Goal: Task Accomplishment & Management: Use online tool/utility

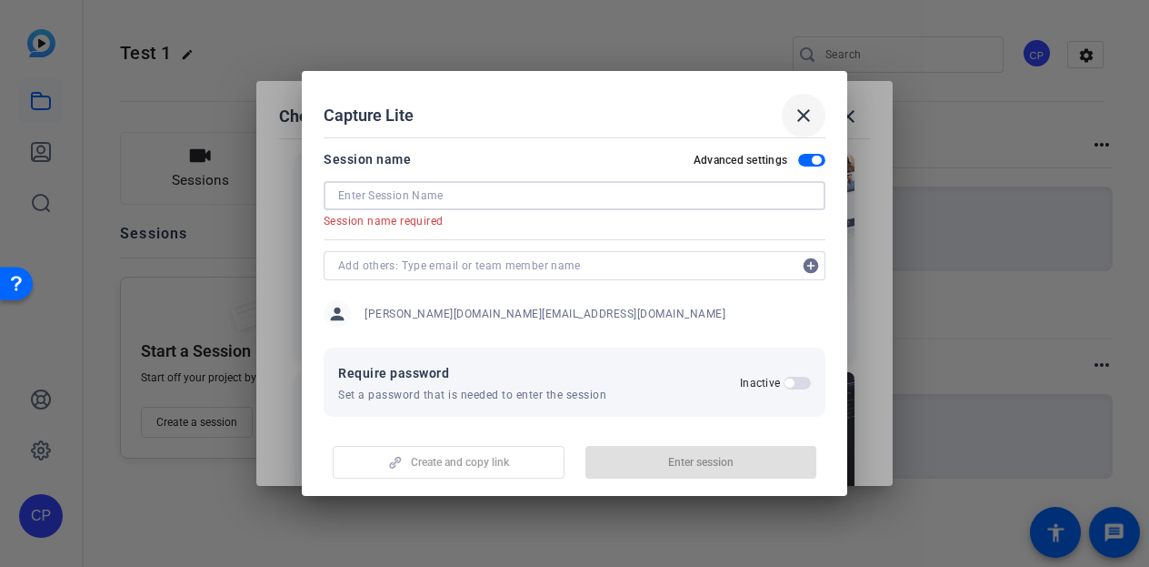
click at [803, 110] on mat-icon "close" at bounding box center [804, 116] width 22 height 22
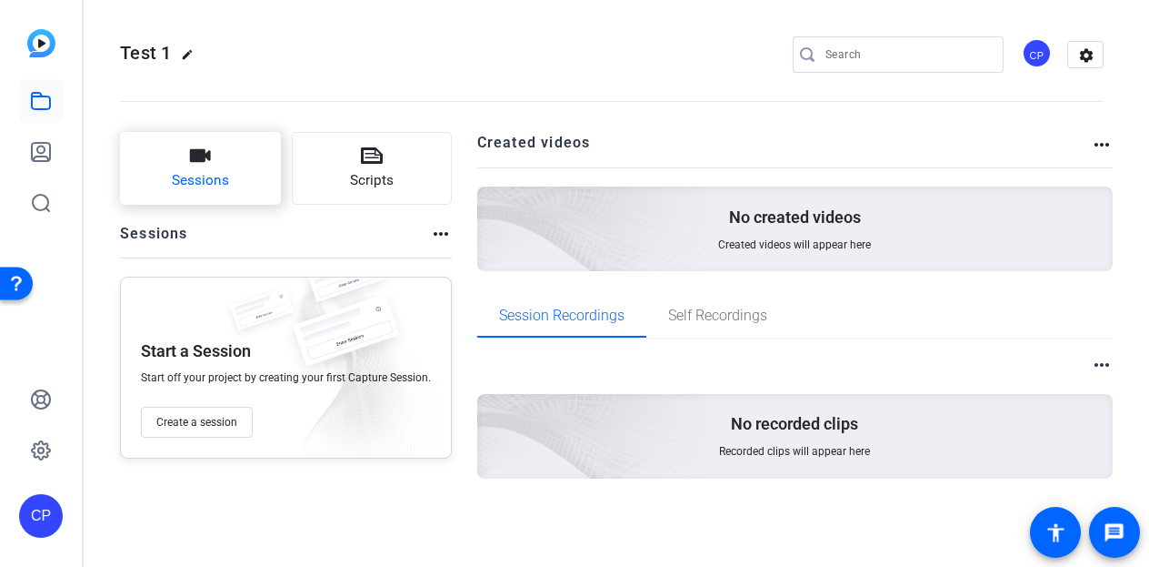
click at [229, 155] on button "Sessions" at bounding box center [200, 168] width 161 height 73
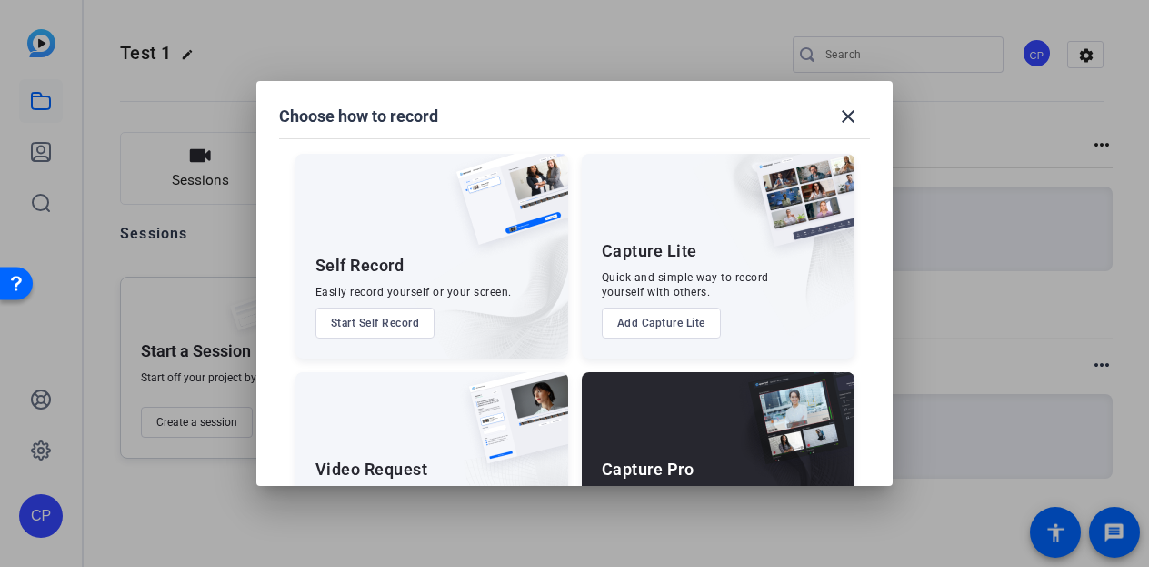
click at [629, 310] on button "Add Capture Lite" at bounding box center [661, 322] width 119 height 31
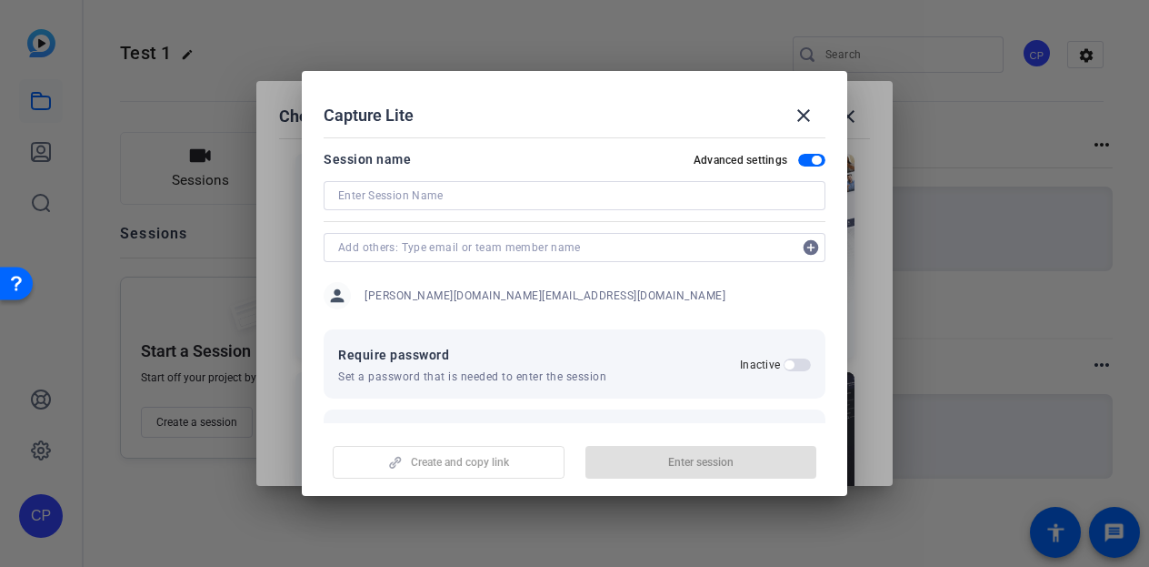
click at [506, 201] on input at bounding box center [574, 196] width 473 height 22
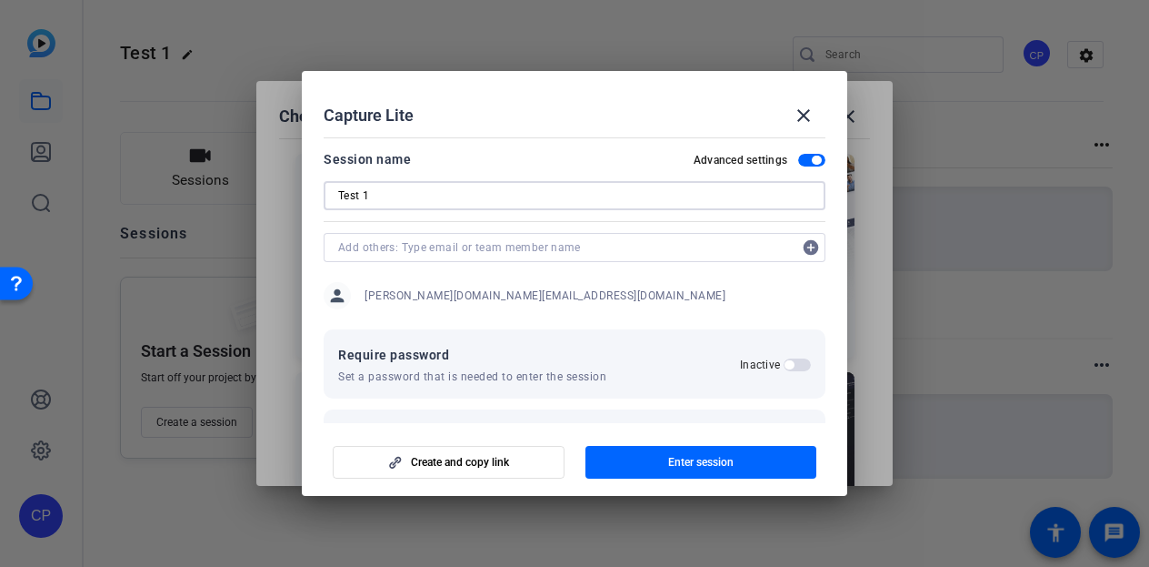
type input "Test 1"
click at [492, 238] on input "text" at bounding box center [565, 247] width 455 height 22
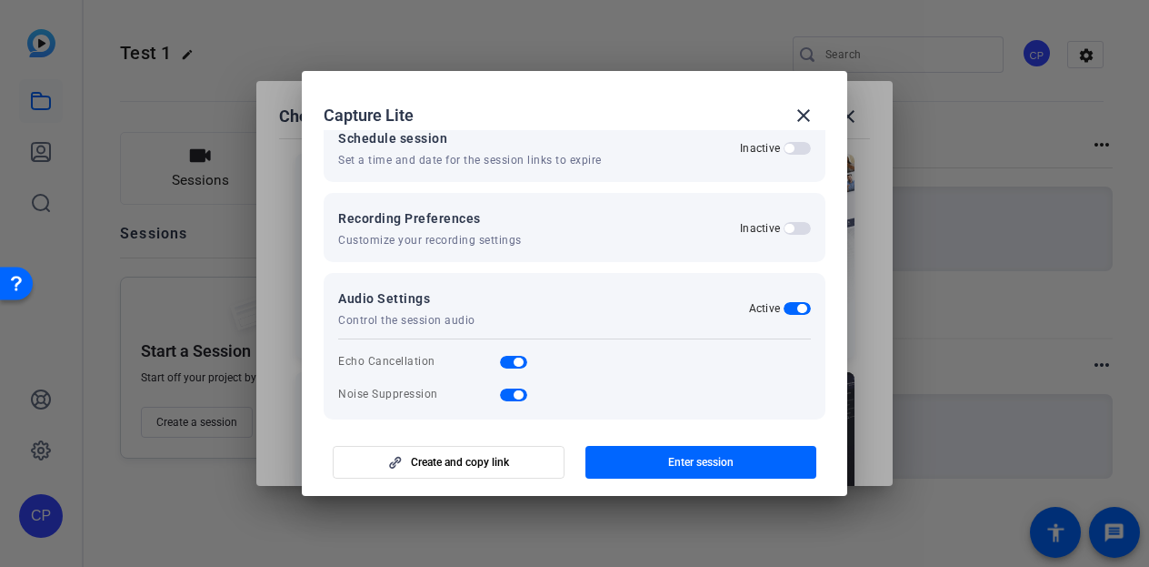
scroll to position [311, 0]
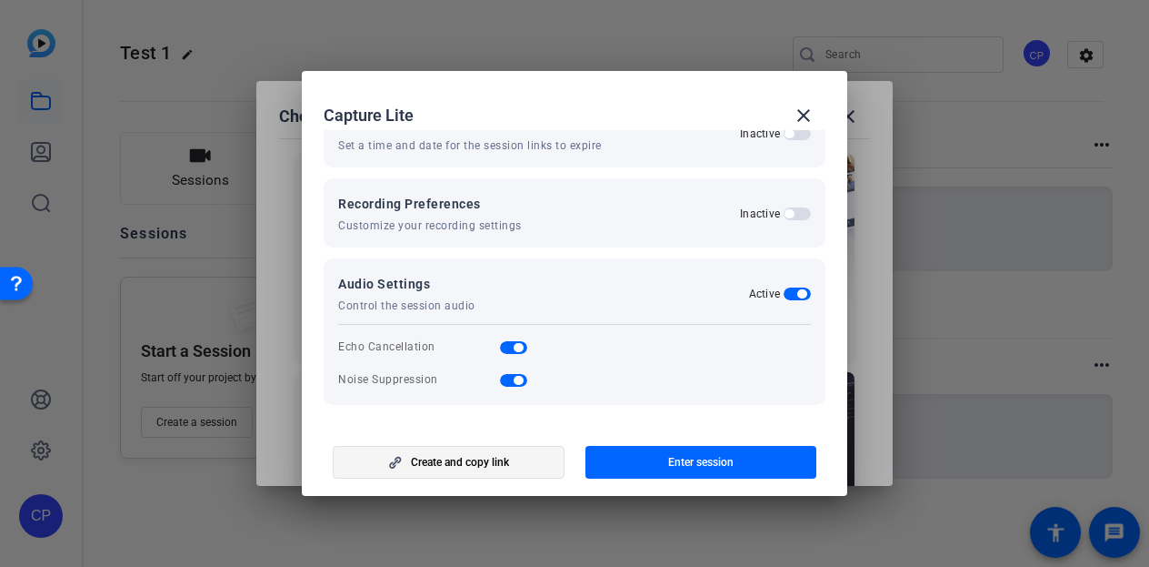
type input "[PERSON_NAME][EMAIL_ADDRESS][DOMAIN_NAME]"
click at [459, 459] on span "Create and copy link" at bounding box center [460, 462] width 98 height 15
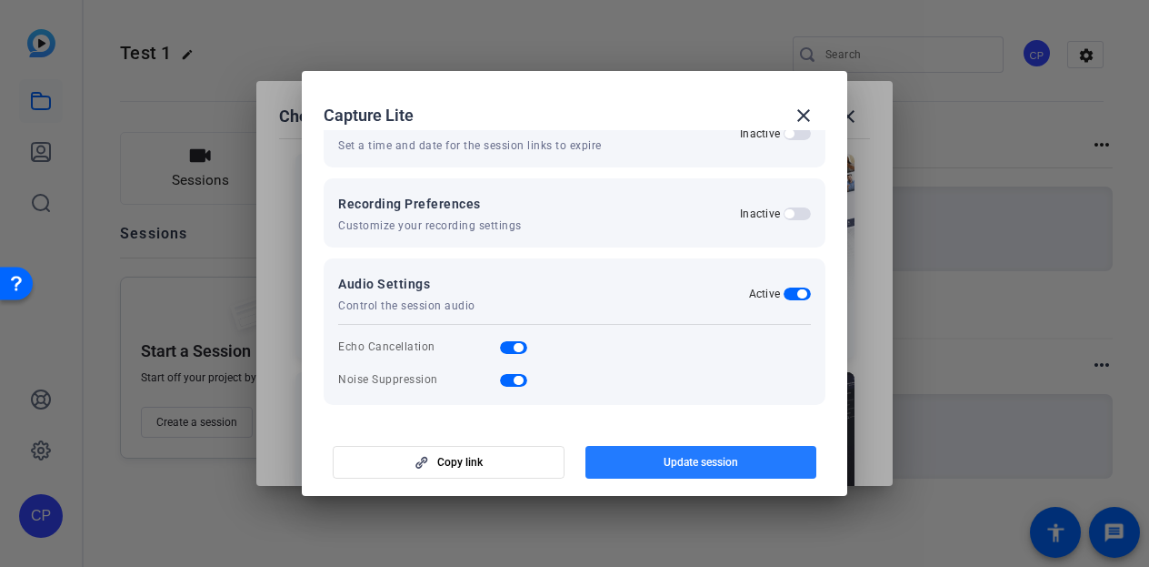
click at [695, 466] on span "Update session" at bounding box center [701, 462] width 75 height 15
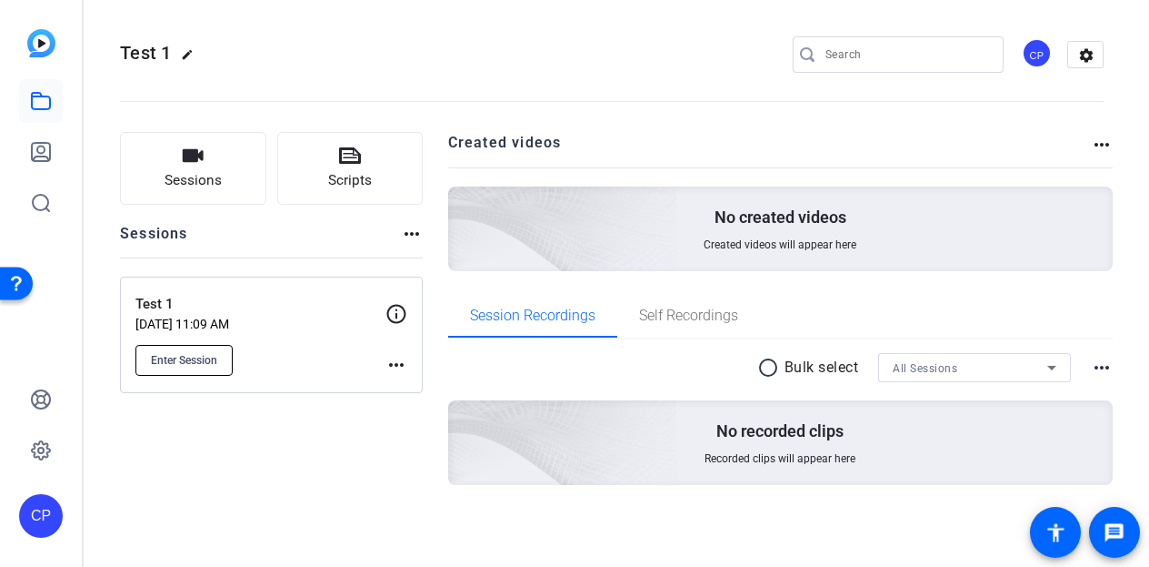
click at [170, 365] on span "Enter Session" at bounding box center [184, 360] width 66 height 15
click at [183, 346] on button "Enter Session" at bounding box center [184, 360] width 97 height 31
click at [200, 174] on span "Sessions" at bounding box center [193, 180] width 57 height 21
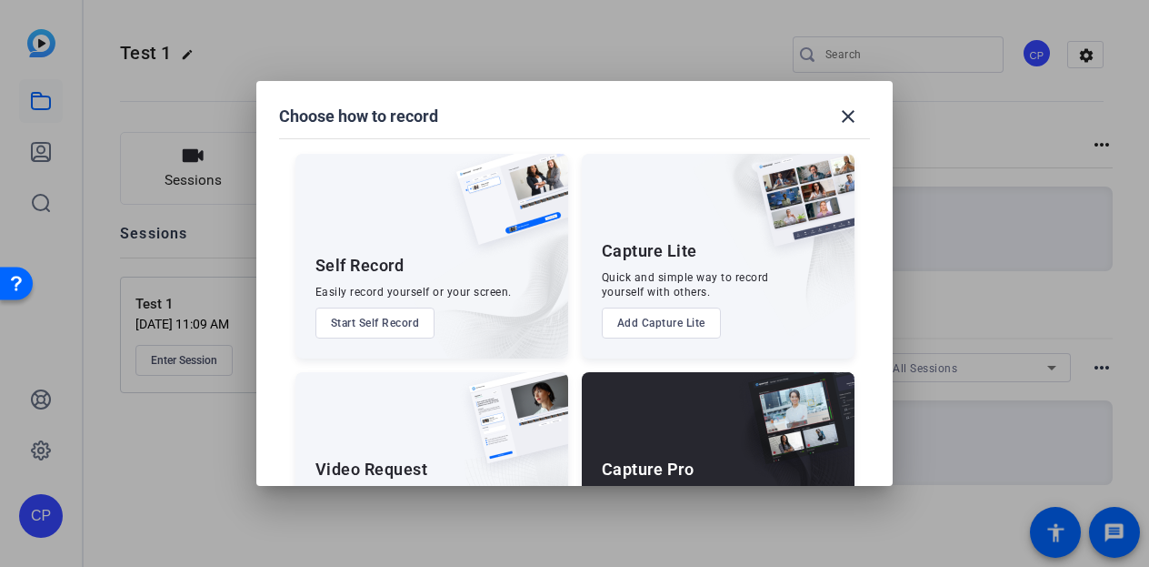
click at [635, 332] on button "Add Capture Lite" at bounding box center [661, 322] width 119 height 31
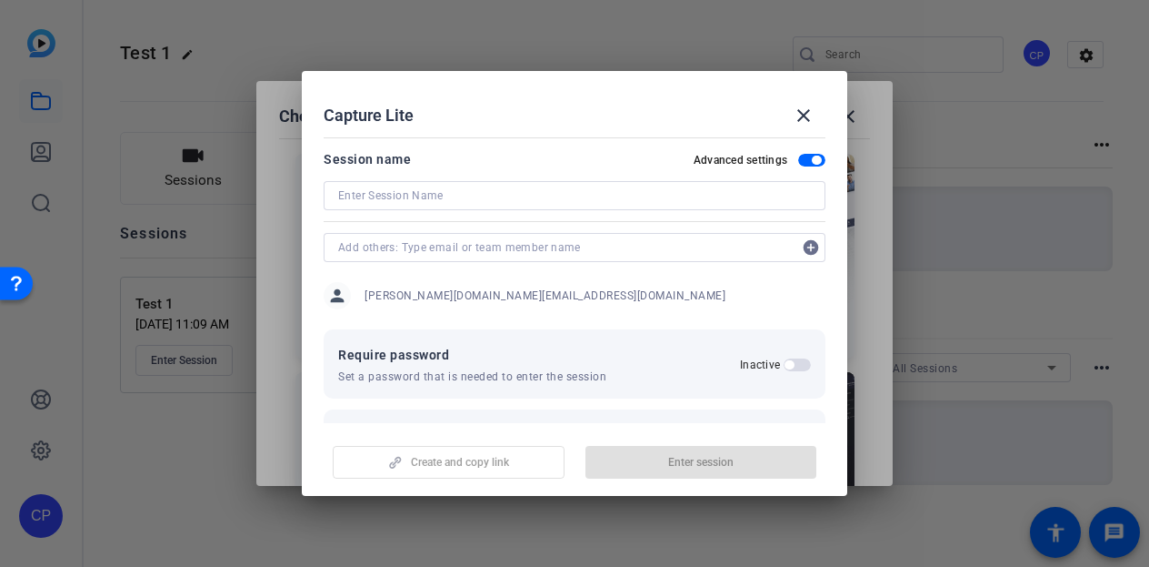
click at [497, 181] on div at bounding box center [574, 195] width 473 height 29
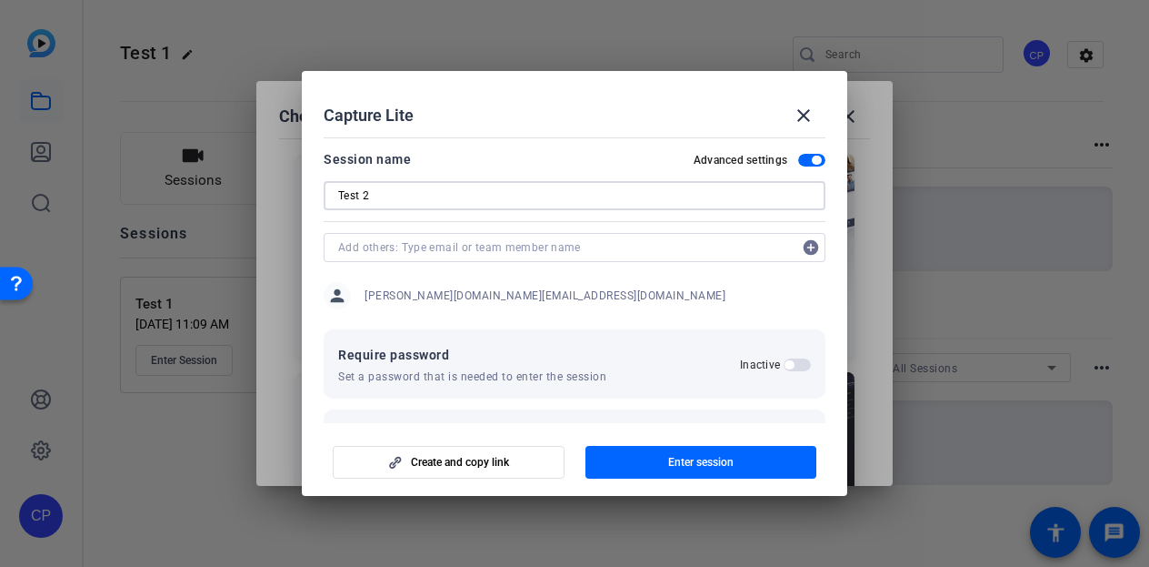
type input "Test 2"
click at [478, 251] on input "text" at bounding box center [565, 247] width 455 height 22
type input "[PERSON_NAME][EMAIL_ADDRESS][DOMAIN_NAME]"
click at [801, 248] on mat-icon "add_circle" at bounding box center [811, 247] width 29 height 29
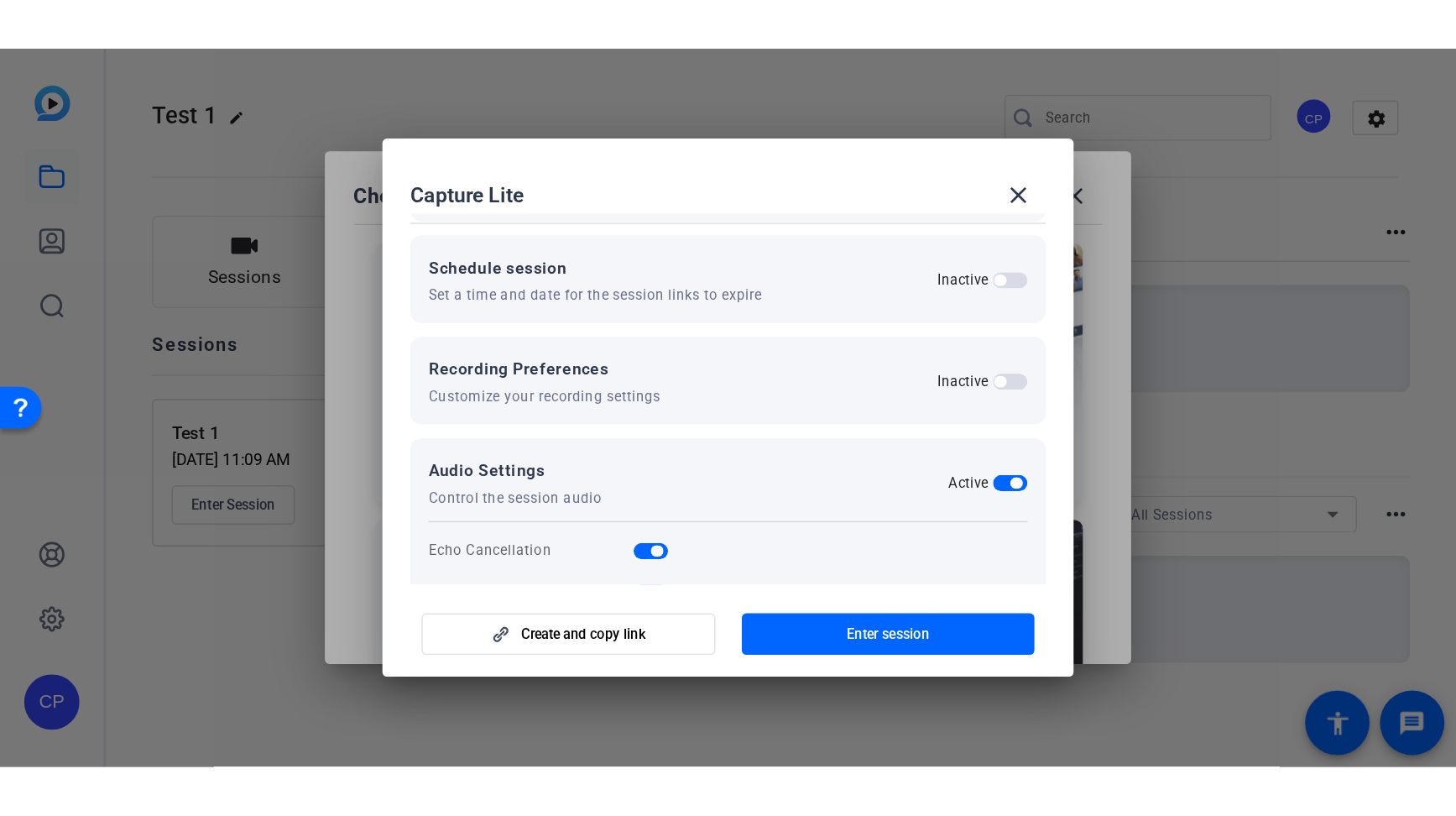
scroll to position [329, 0]
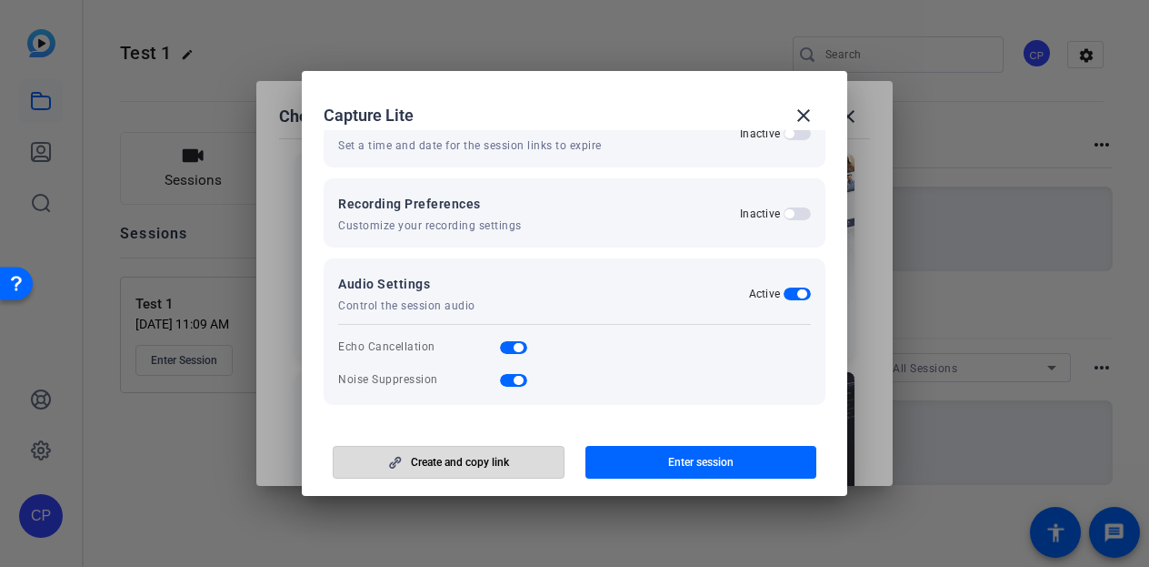
click at [448, 457] on span "Create and copy link" at bounding box center [460, 462] width 98 height 15
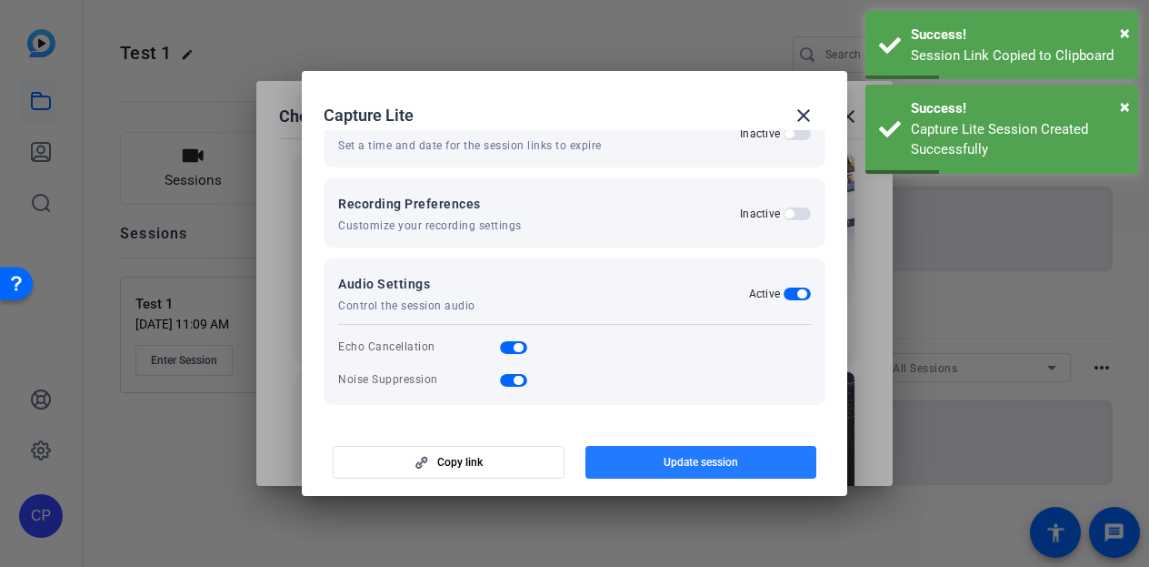
click at [691, 457] on span "Update session" at bounding box center [701, 462] width 75 height 15
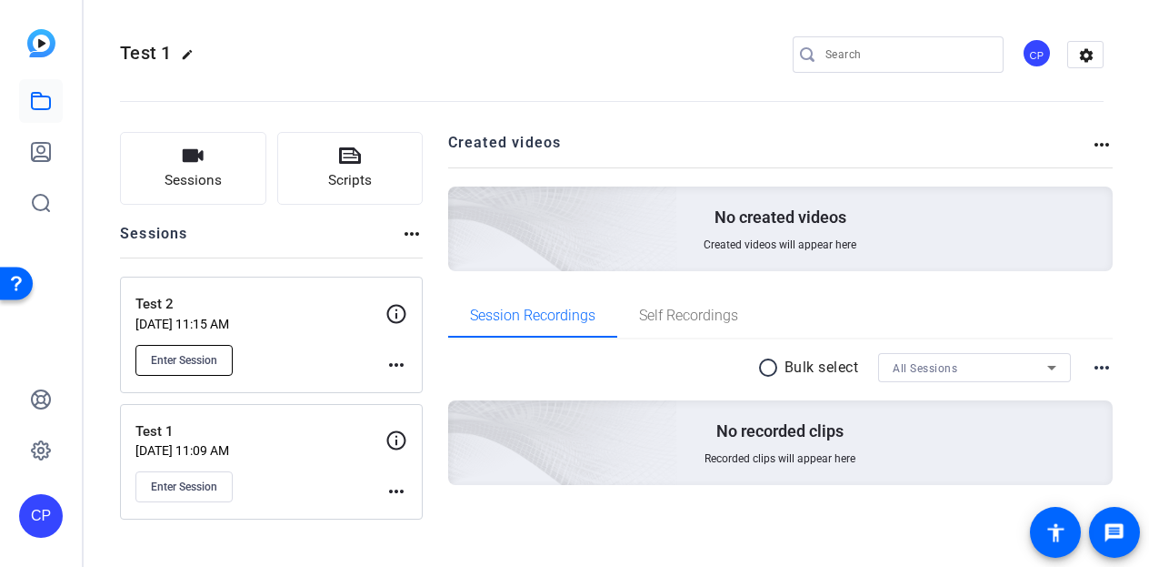
click at [164, 361] on span "Enter Session" at bounding box center [184, 360] width 66 height 15
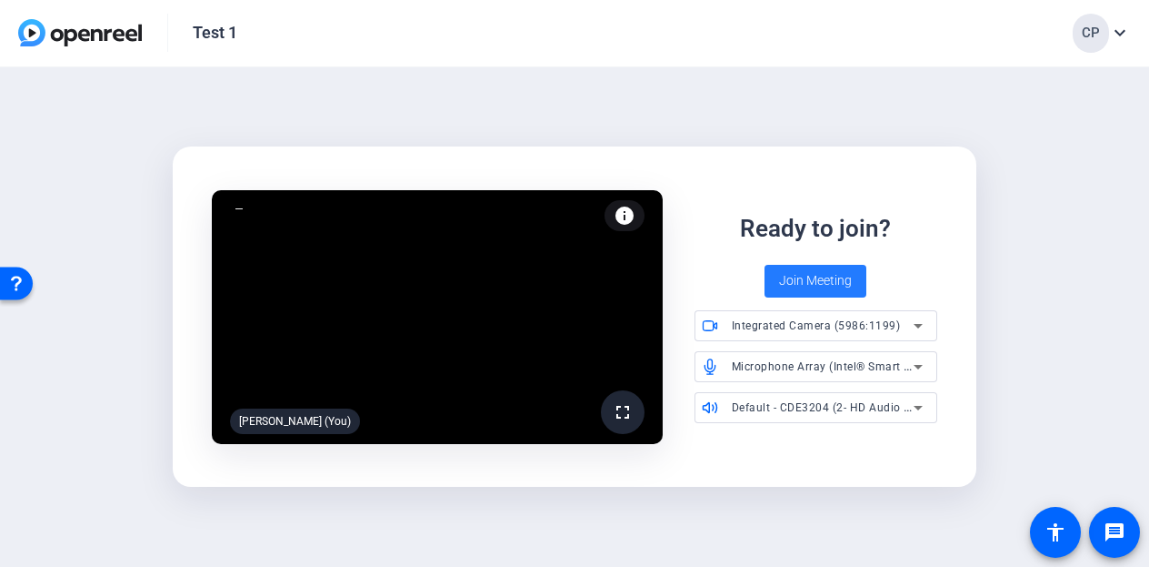
click at [808, 266] on span at bounding box center [816, 281] width 102 height 44
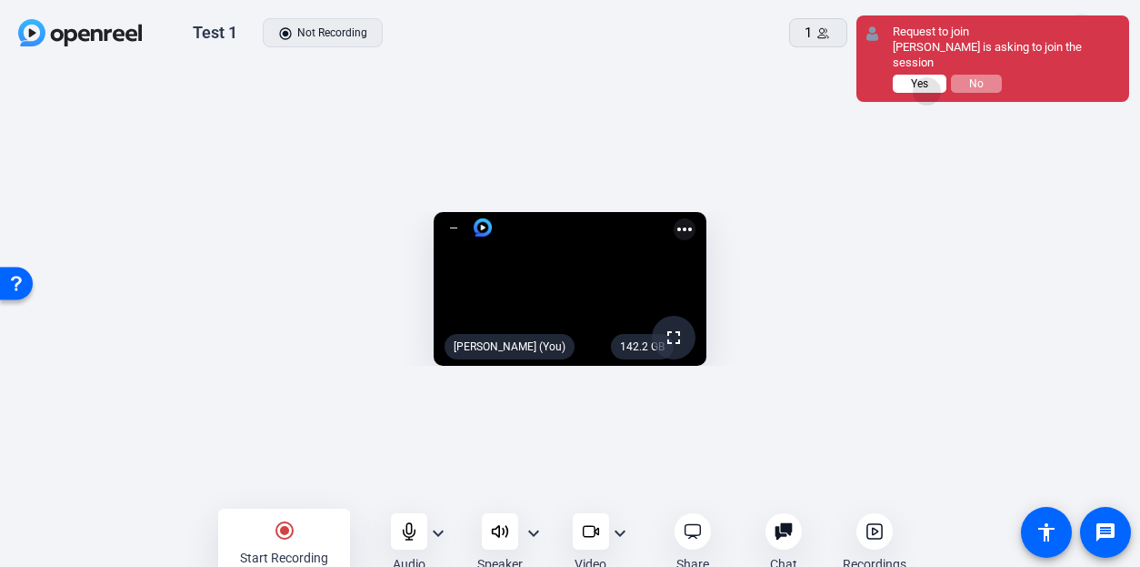
click at [928, 75] on button "Yes" at bounding box center [920, 84] width 54 height 18
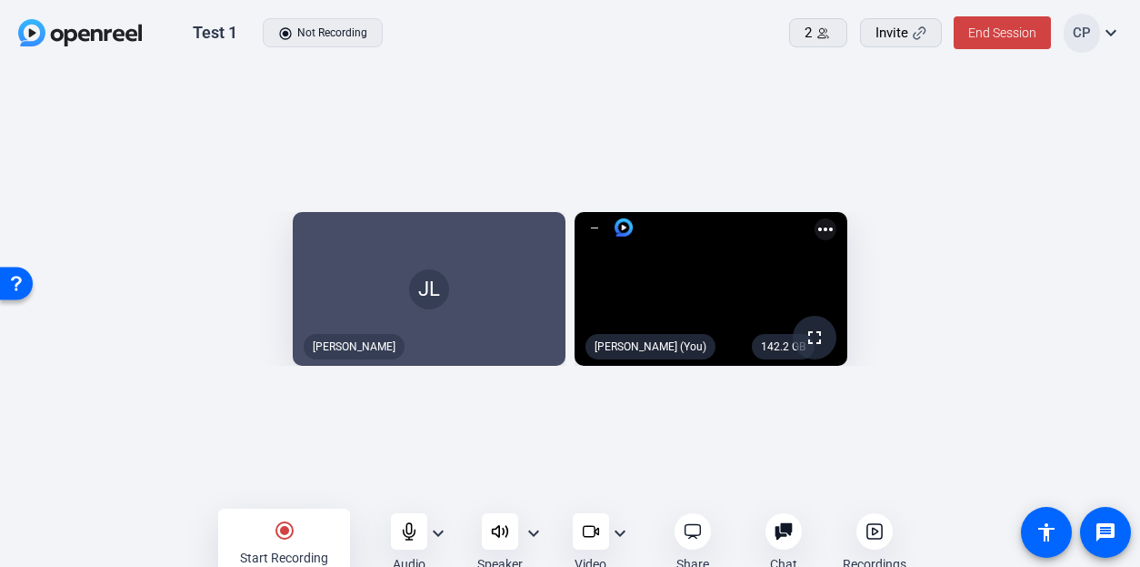
scroll to position [10, 0]
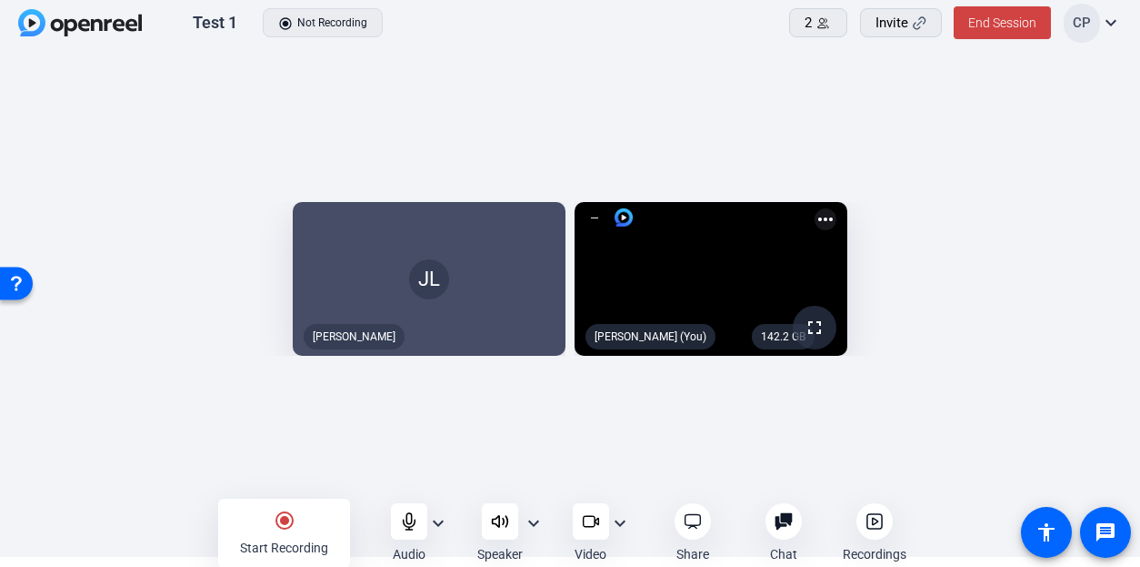
click at [285, 514] on mat-icon "radio_button_checked" at bounding box center [285, 520] width 22 height 22
click at [291, 507] on div "radio_button_checked Start Recording" at bounding box center [284, 532] width 132 height 69
click at [278, 514] on mat-icon "radio_button_checked" at bounding box center [285, 520] width 22 height 22
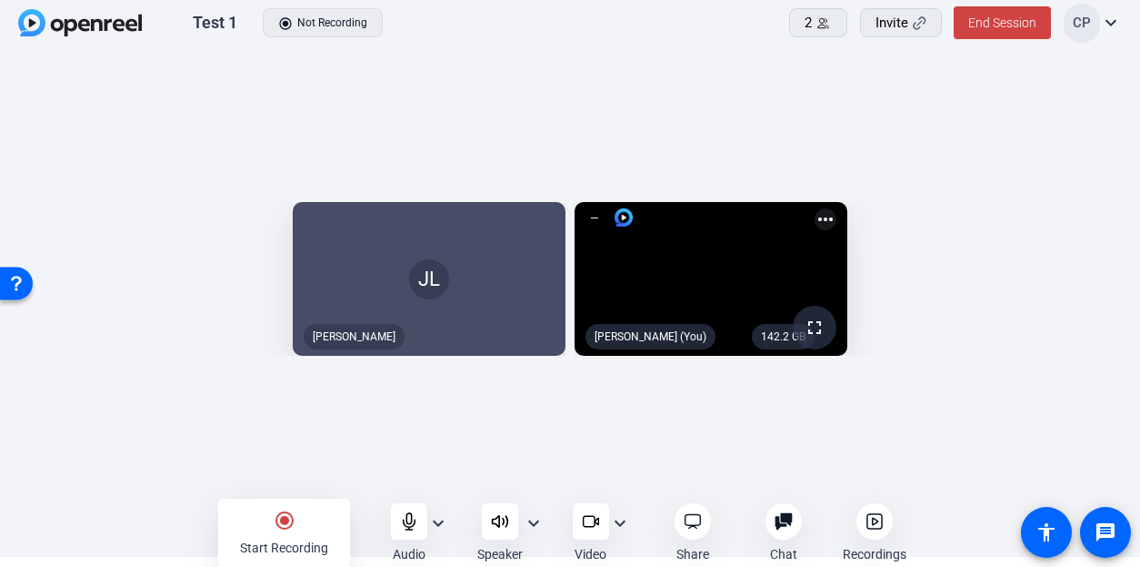
click at [278, 514] on mat-icon "radio_button_checked" at bounding box center [285, 520] width 22 height 22
click at [831, 12] on span at bounding box center [818, 23] width 56 height 44
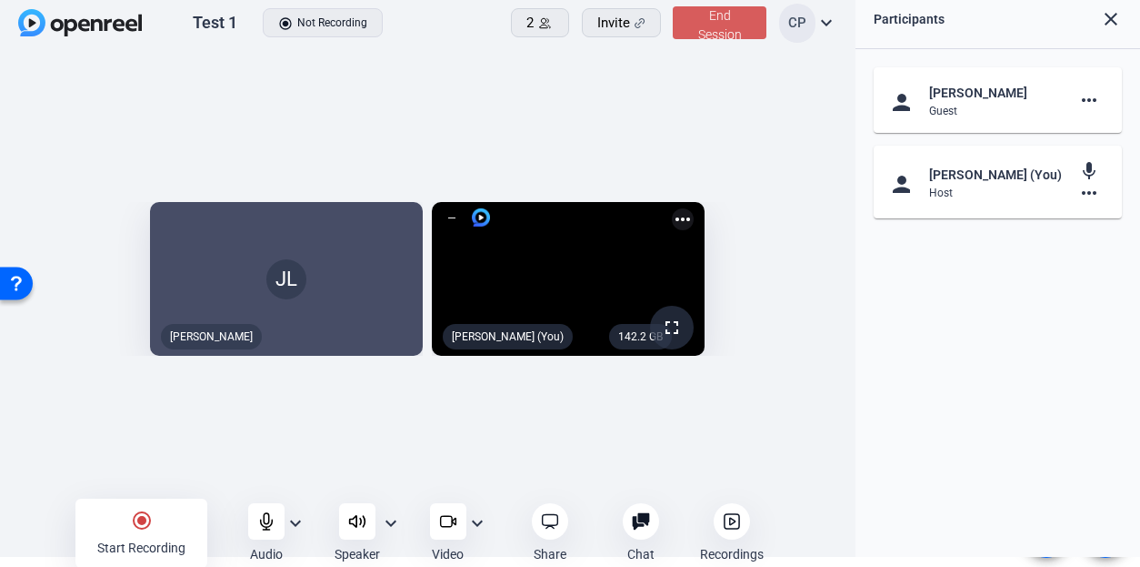
click at [733, 24] on span at bounding box center [719, 23] width 93 height 44
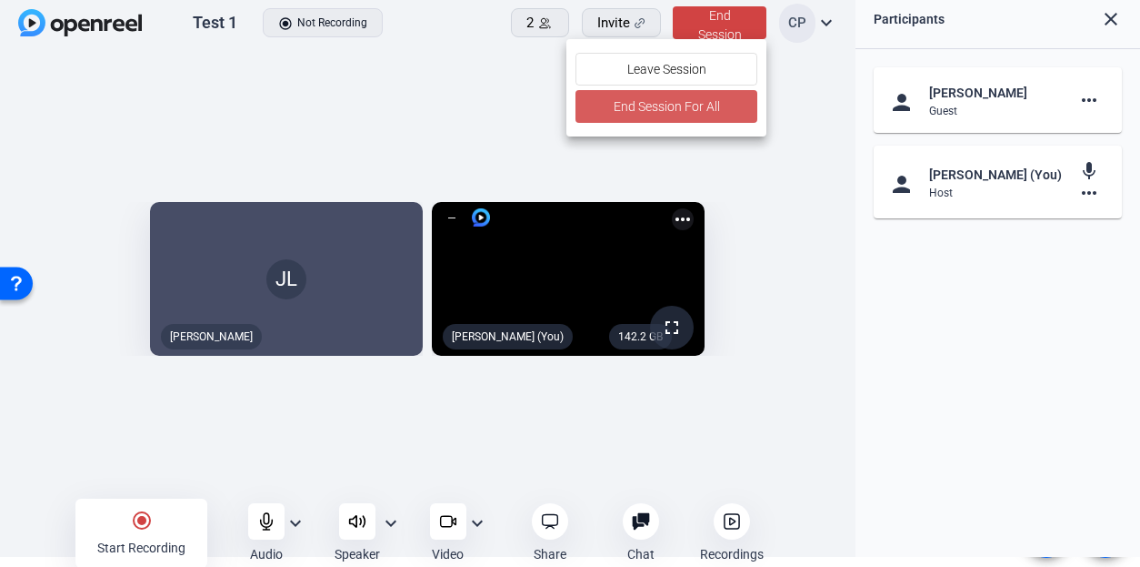
click at [666, 101] on span "End Session For All" at bounding box center [667, 106] width 106 height 22
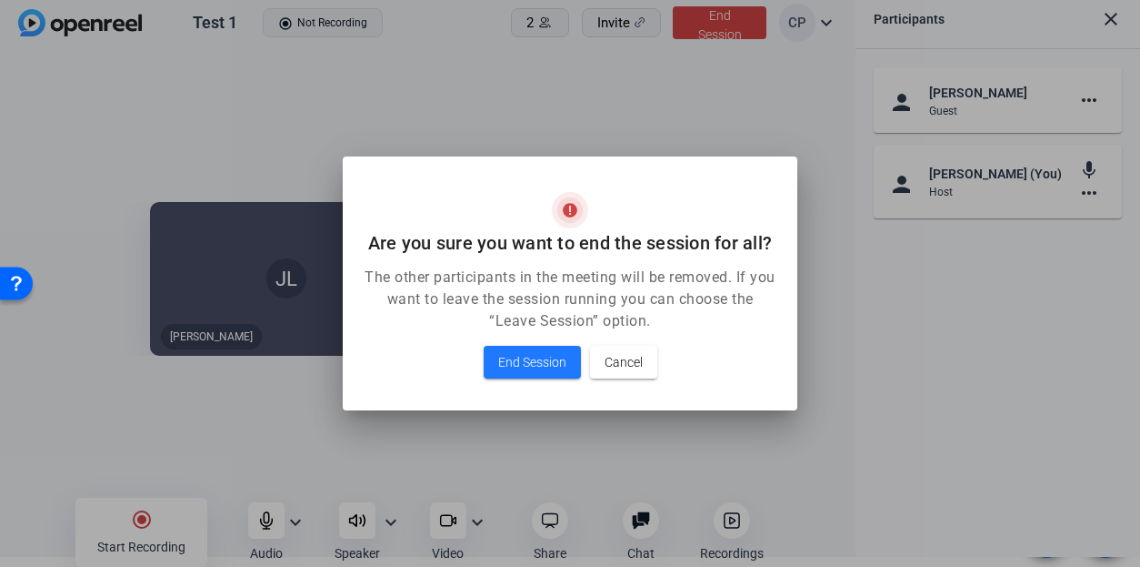
scroll to position [0, 0]
click at [531, 368] on span "End Session" at bounding box center [532, 362] width 68 height 22
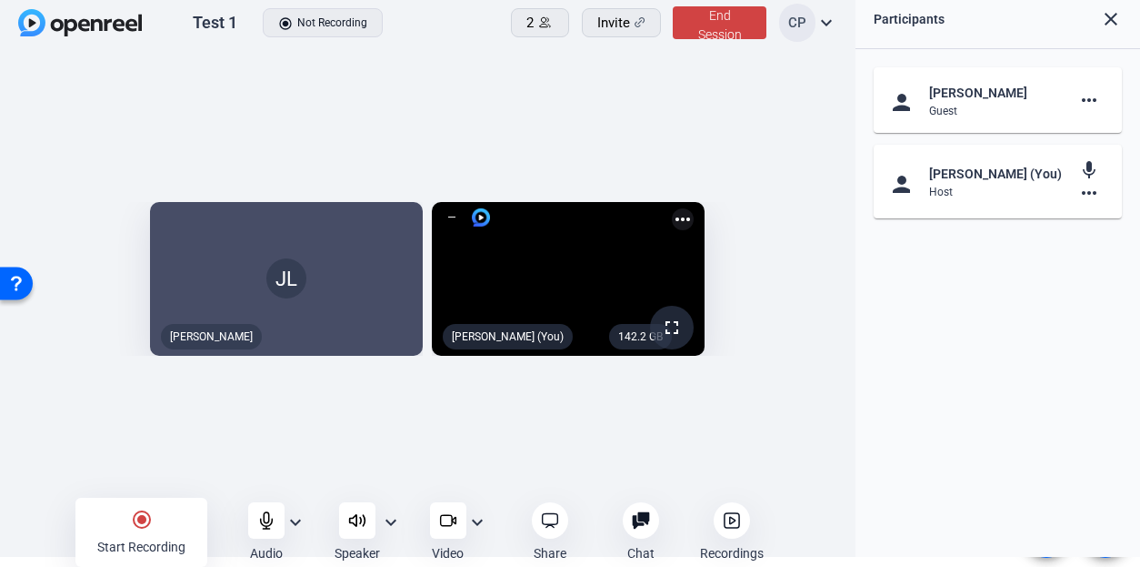
scroll to position [10, 0]
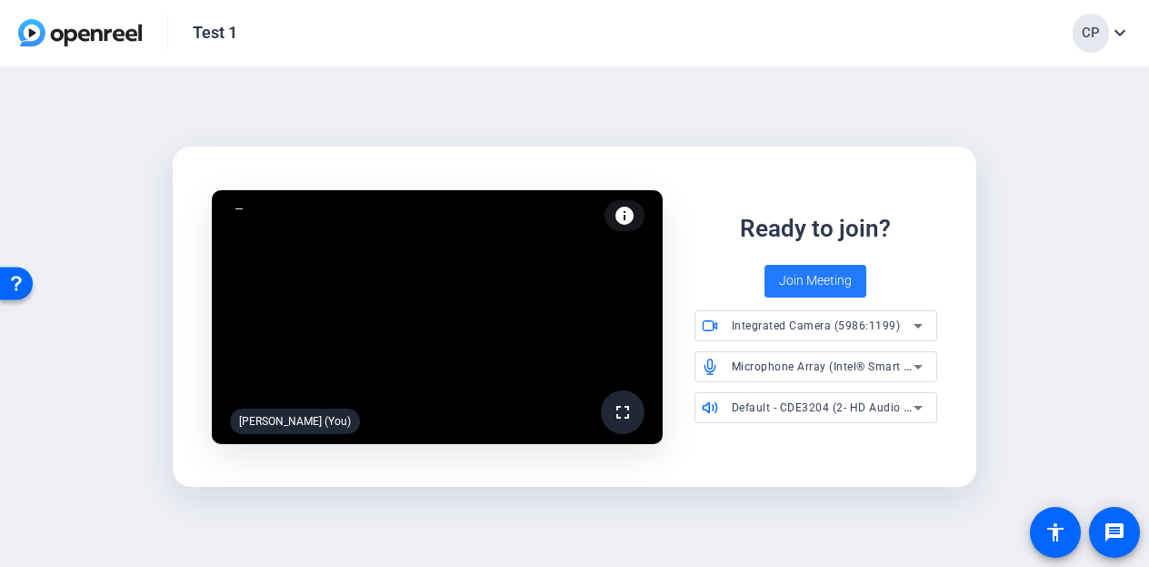
click at [817, 276] on span "Join Meeting" at bounding box center [815, 280] width 73 height 19
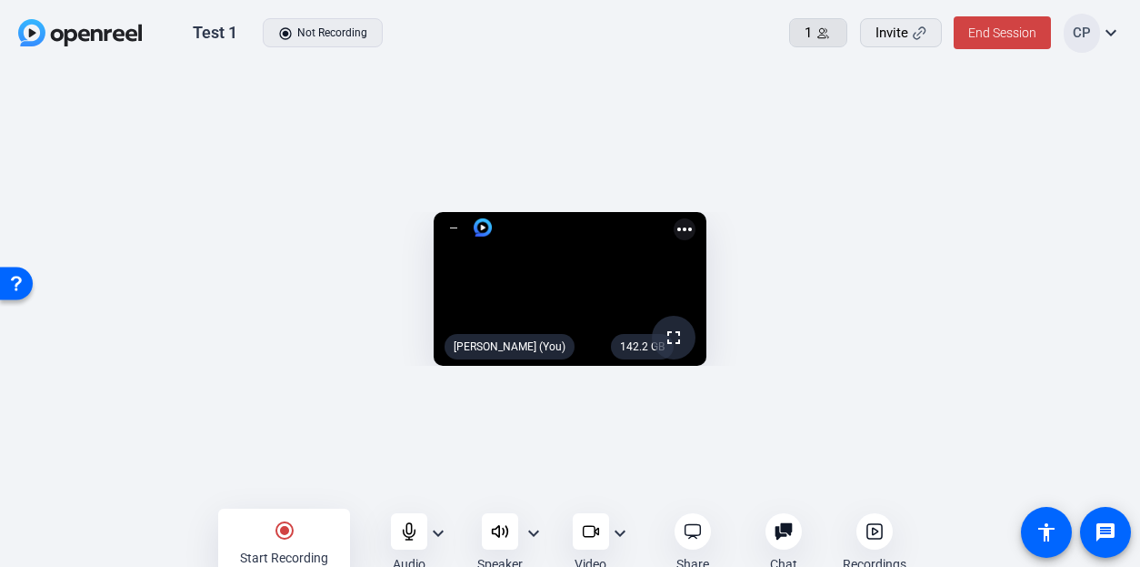
click at [811, 20] on span at bounding box center [818, 33] width 56 height 44
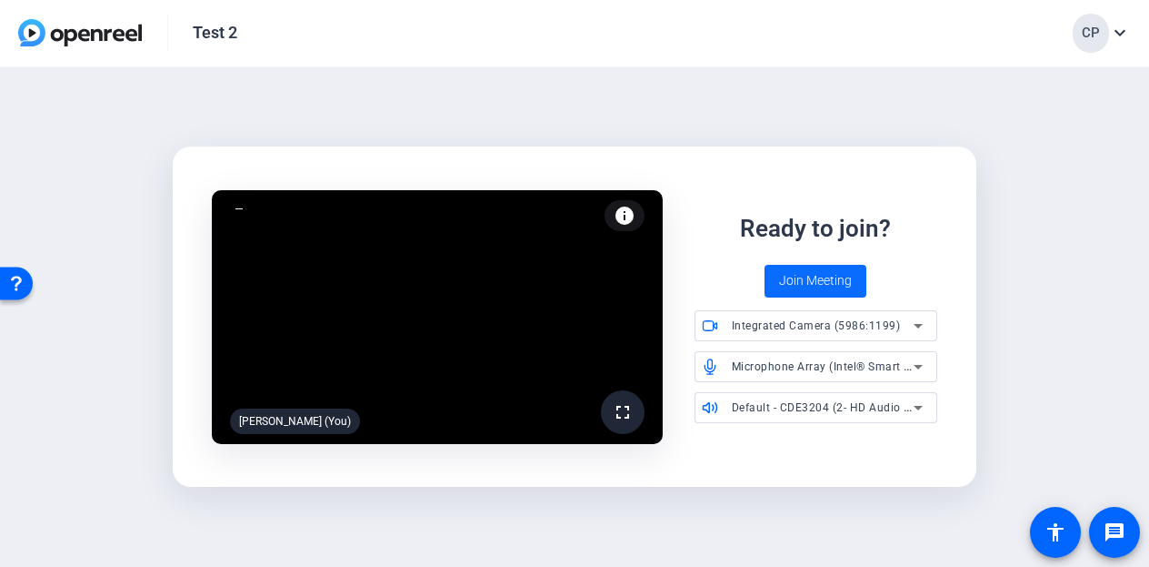
click at [825, 268] on span at bounding box center [816, 281] width 102 height 44
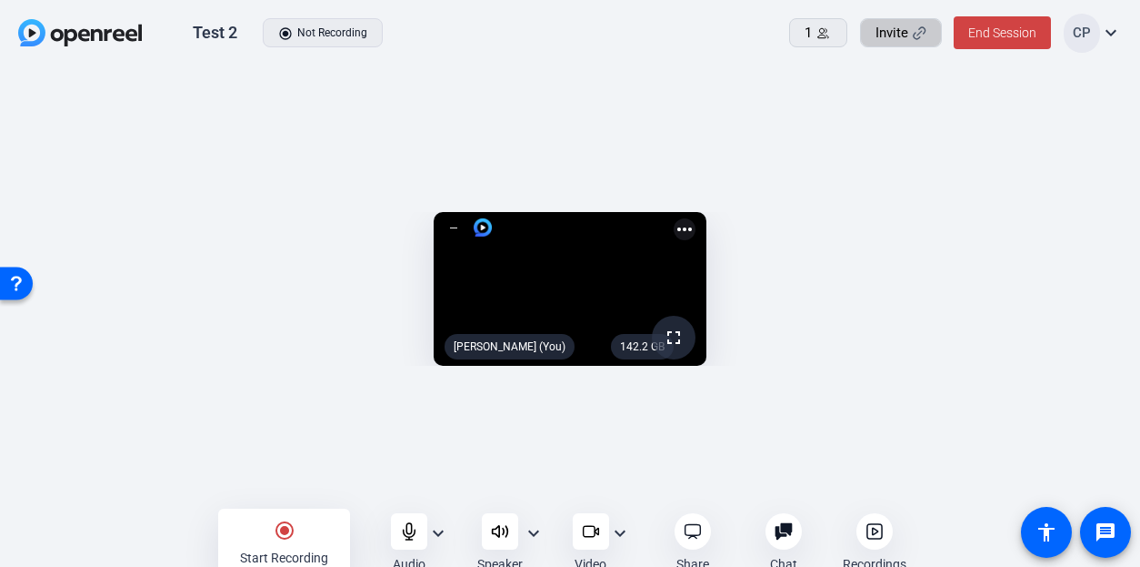
click at [928, 35] on span at bounding box center [901, 33] width 80 height 44
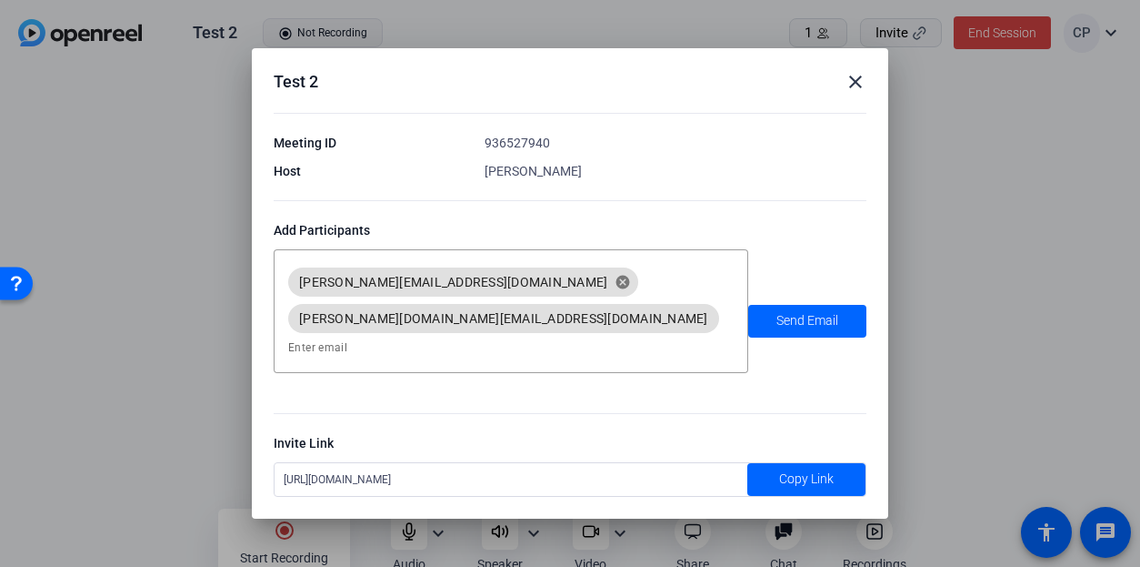
click at [856, 93] on mat-icon "close" at bounding box center [856, 82] width 22 height 22
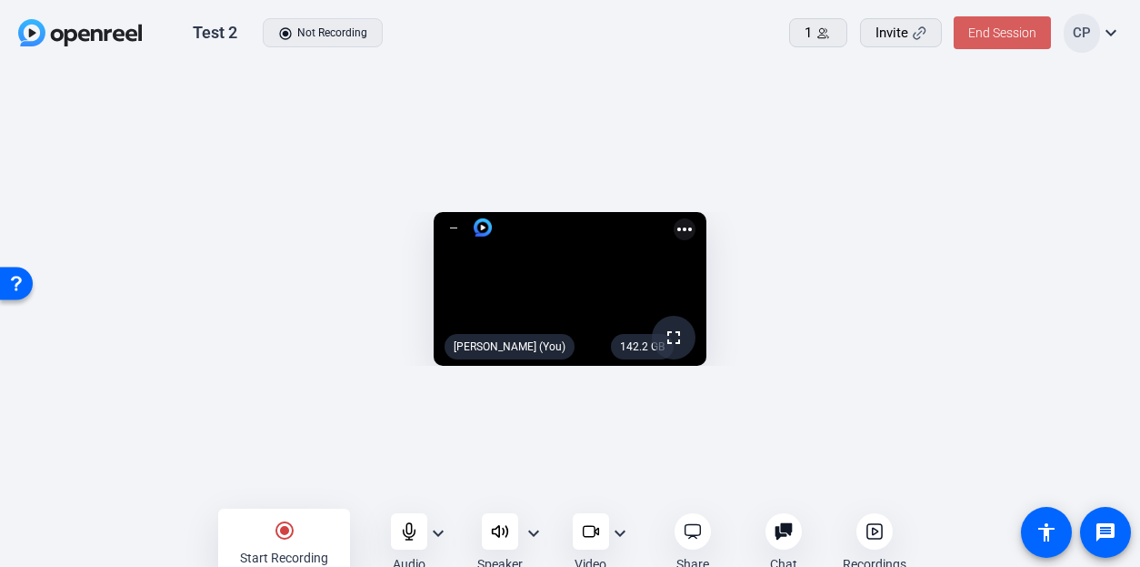
click at [1009, 35] on span "End Session" at bounding box center [1003, 32] width 68 height 15
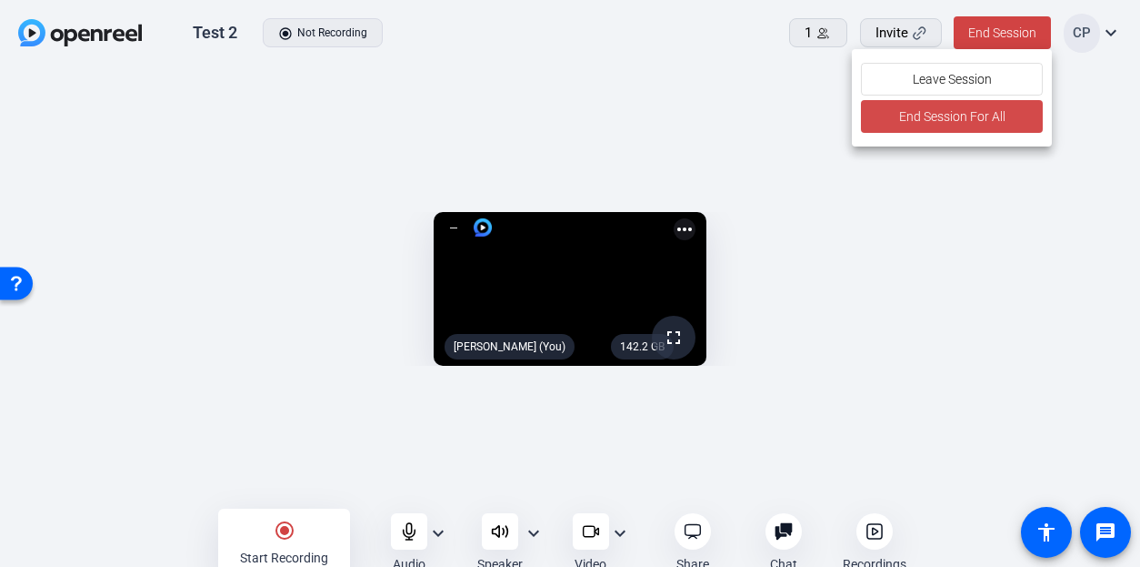
click at [933, 115] on span "End Session For All" at bounding box center [951, 116] width 106 height 22
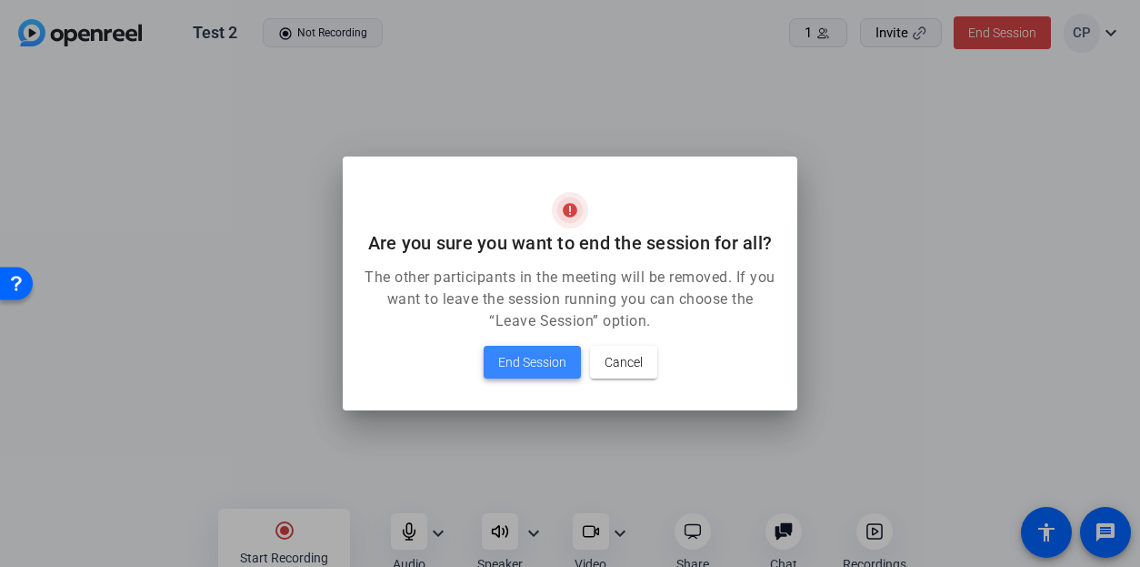
click at [518, 370] on span "End Session" at bounding box center [532, 362] width 68 height 22
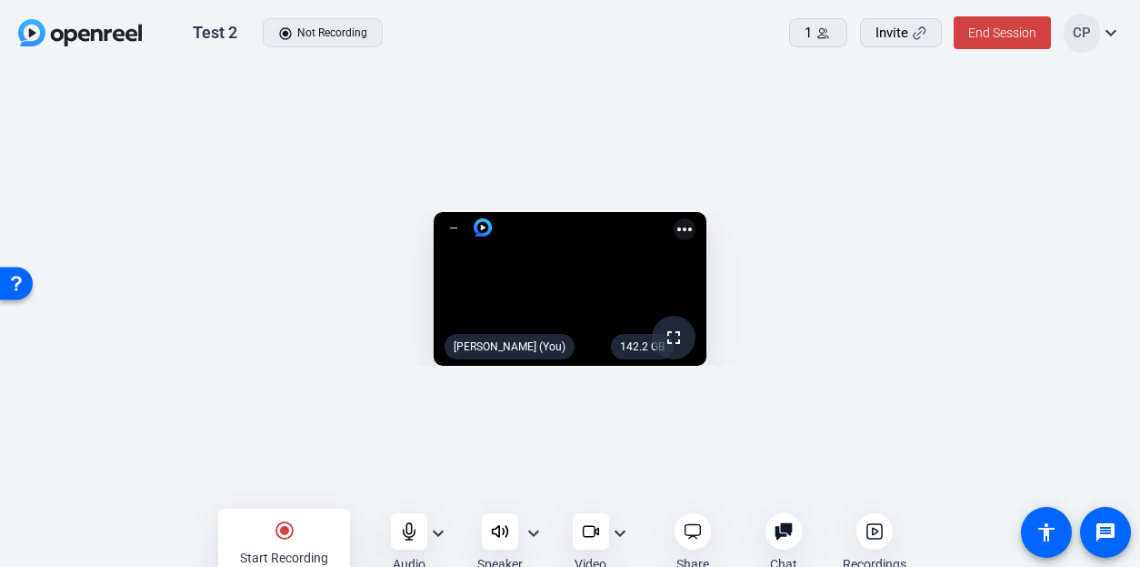
click at [276, 530] on mat-icon "radio_button_checked" at bounding box center [285, 530] width 22 height 22
click at [278, 532] on mat-icon "radio_button_checked" at bounding box center [285, 530] width 22 height 22
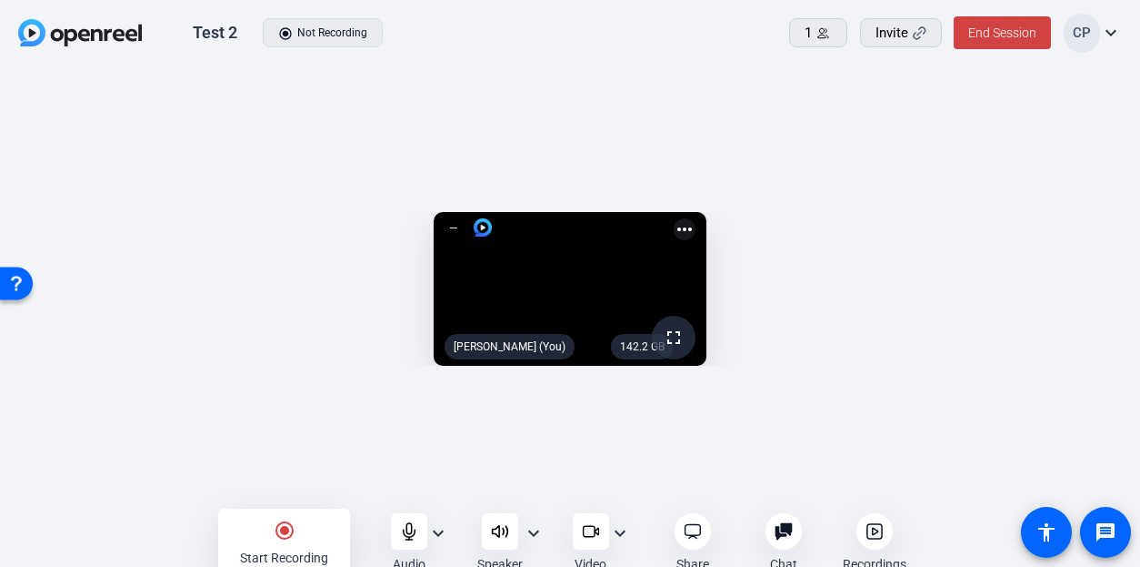
click at [278, 532] on mat-icon "radio_button_checked" at bounding box center [285, 530] width 22 height 22
click at [312, 23] on div "Test 2 radio_button_checked Not Recording" at bounding box center [349, 33] width 662 height 38
